Goal: Task Accomplishment & Management: Manage account settings

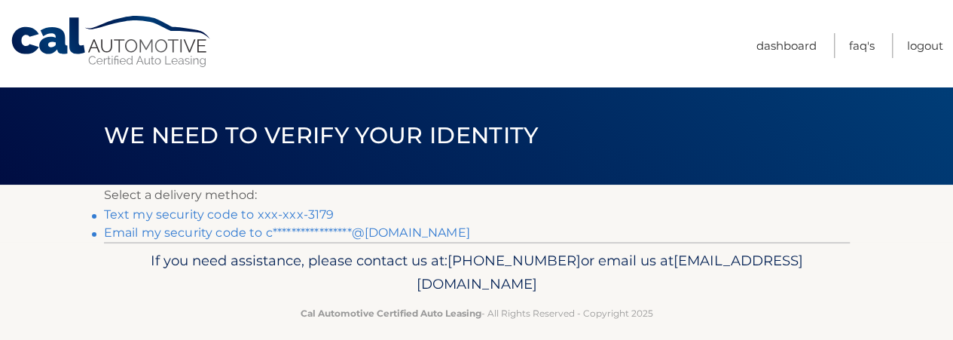
click at [310, 209] on link "Text my security code to xxx-xxx-3179" at bounding box center [219, 214] width 230 height 14
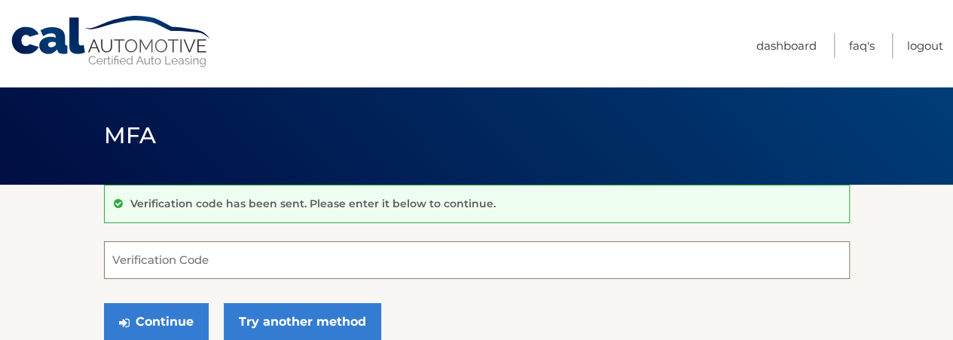
click at [252, 264] on input "Verification Code" at bounding box center [477, 260] width 746 height 38
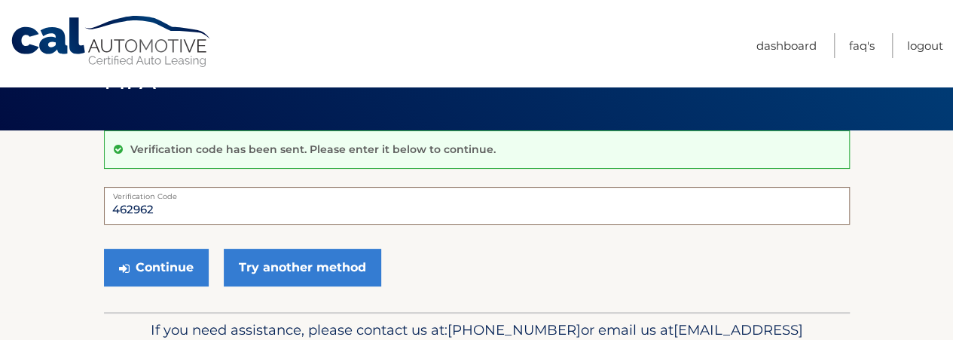
scroll to position [101, 0]
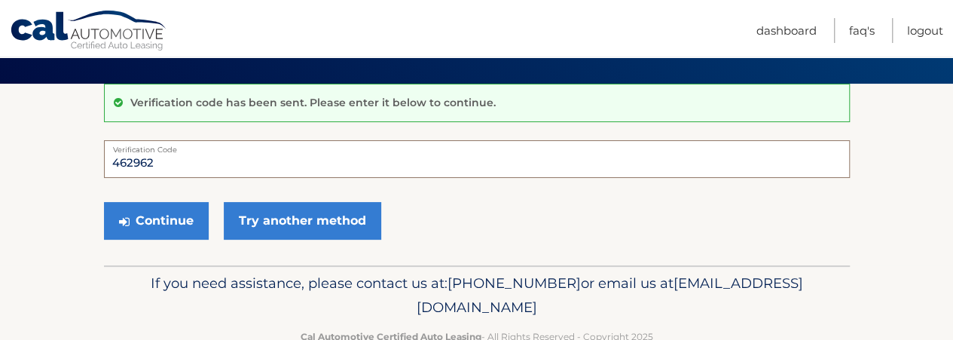
type input "462962"
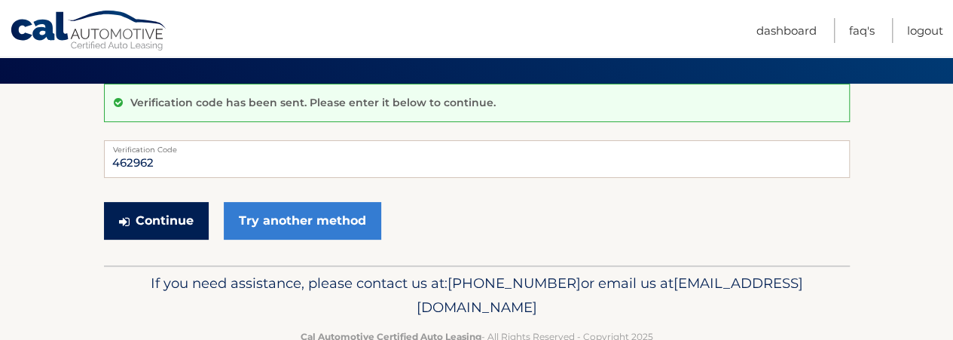
click at [155, 223] on button "Continue" at bounding box center [156, 221] width 105 height 38
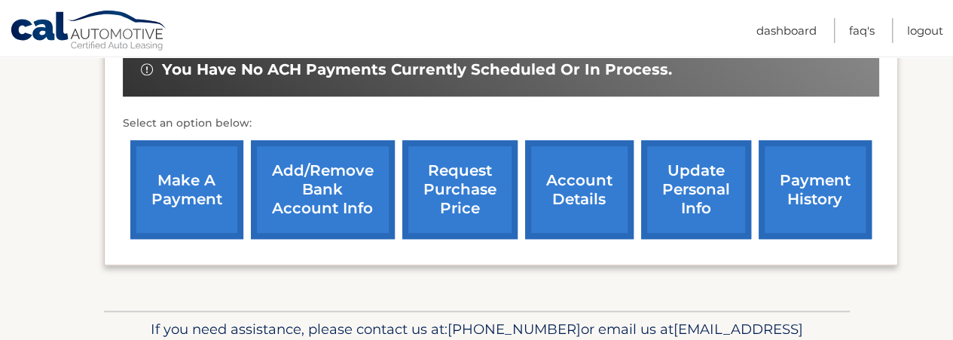
scroll to position [509, 0]
click at [177, 188] on link "make a payment" at bounding box center [186, 189] width 113 height 99
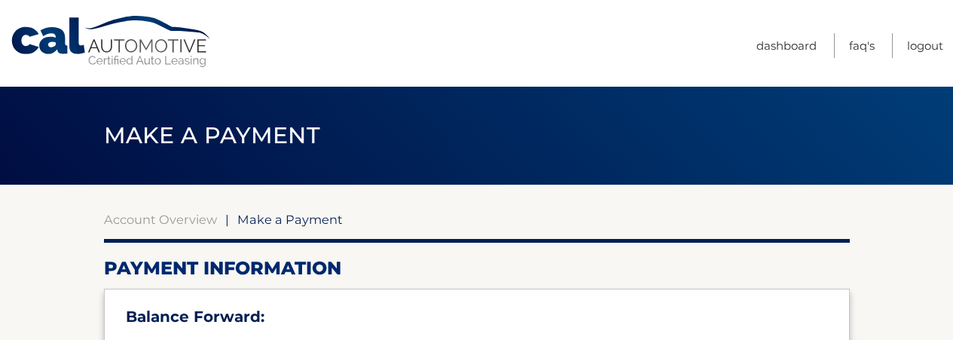
select select "NDFjNDA5YmEtYzEyZi00Yzc4LTg5YjctYmZmYjUyNjVlZmU3"
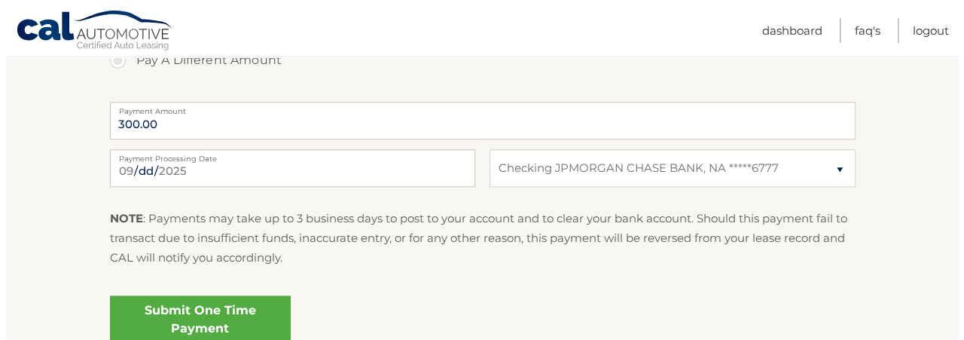
scroll to position [702, 0]
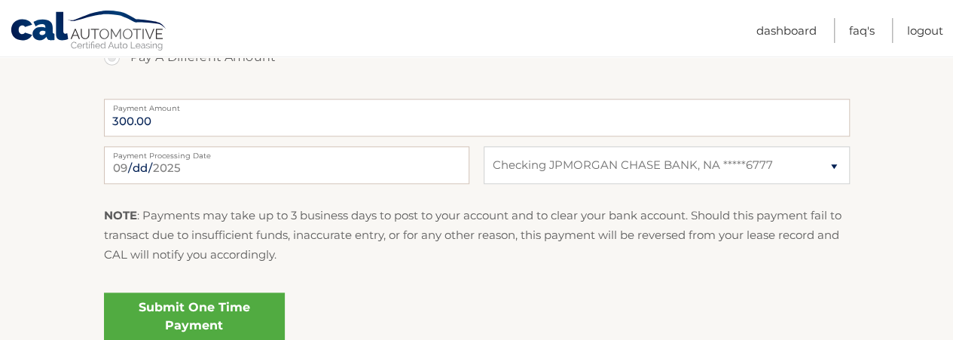
click at [200, 331] on link "Submit One Time Payment" at bounding box center [194, 316] width 181 height 48
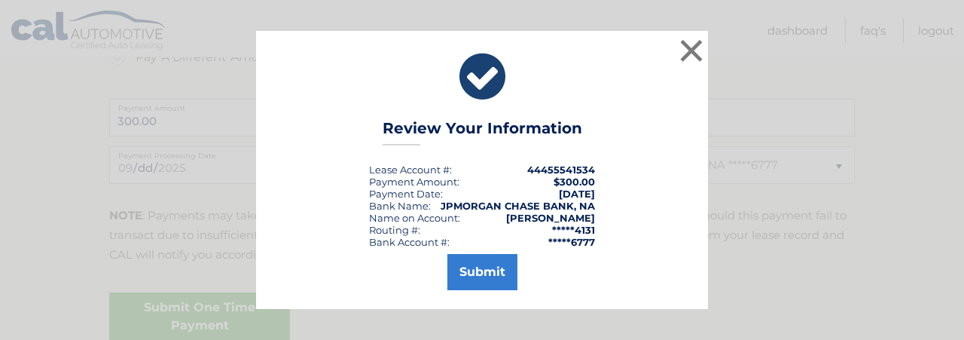
click at [493, 274] on button "Submit" at bounding box center [482, 272] width 70 height 36
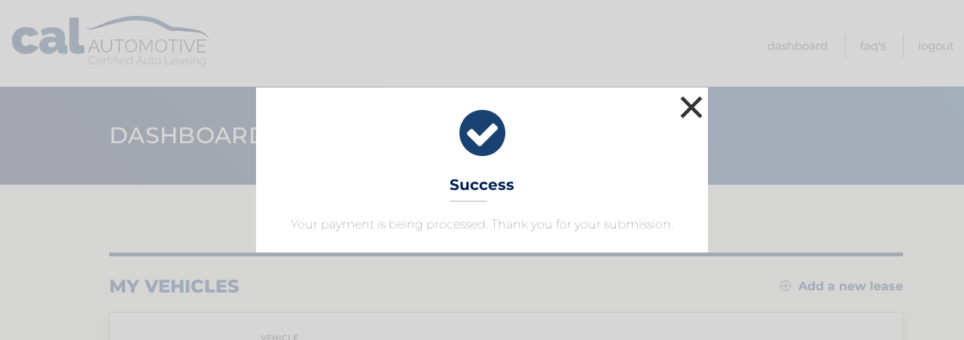
click at [691, 115] on button "×" at bounding box center [691, 107] width 30 height 30
